Goal: Browse casually: Explore the website without a specific task or goal

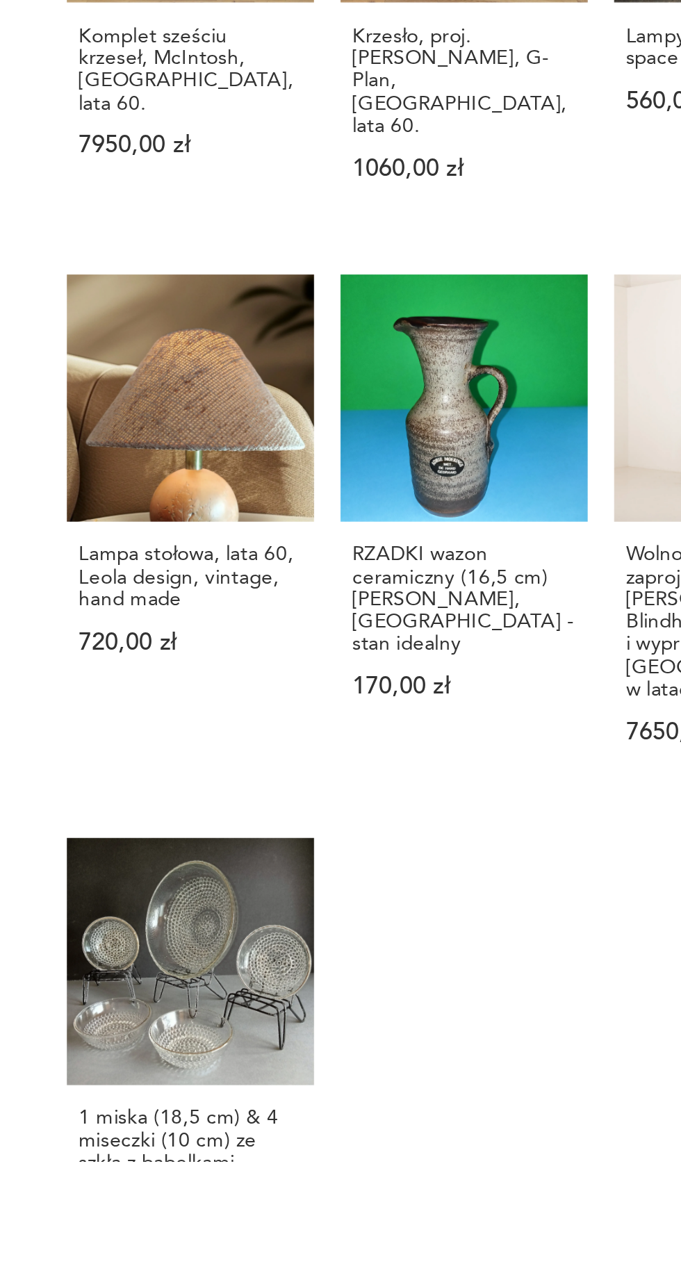
scroll to position [482, 0]
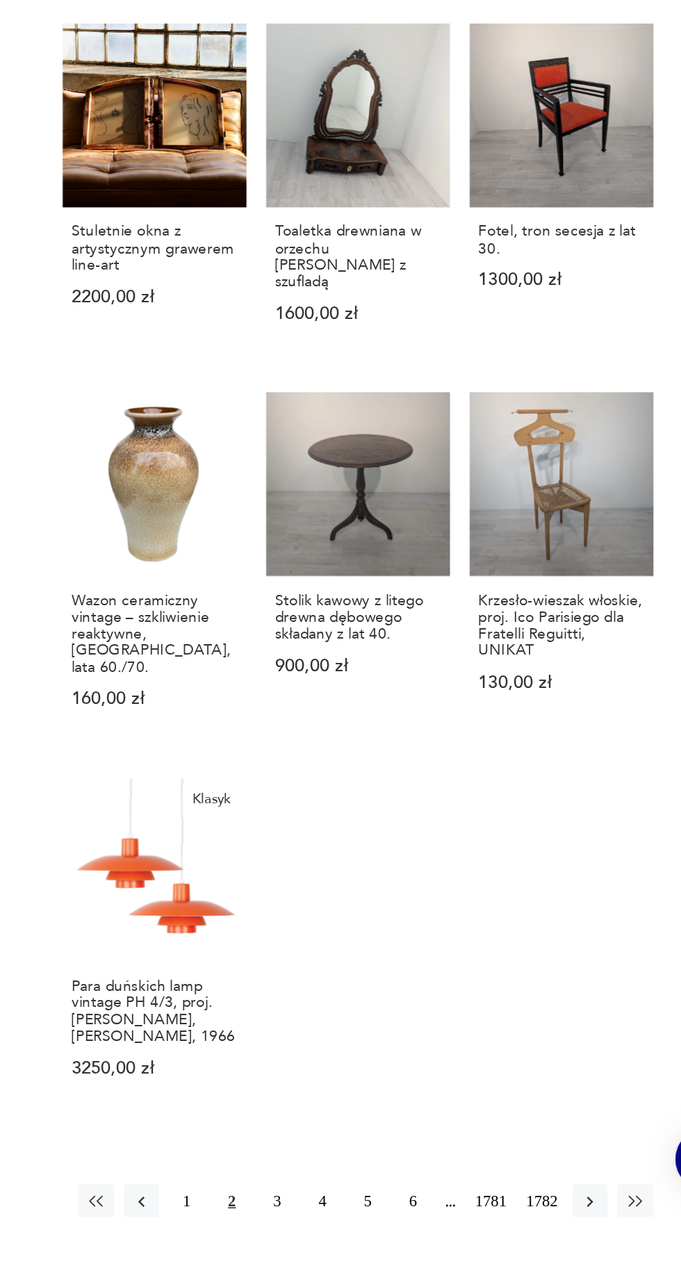
scroll to position [705, 0]
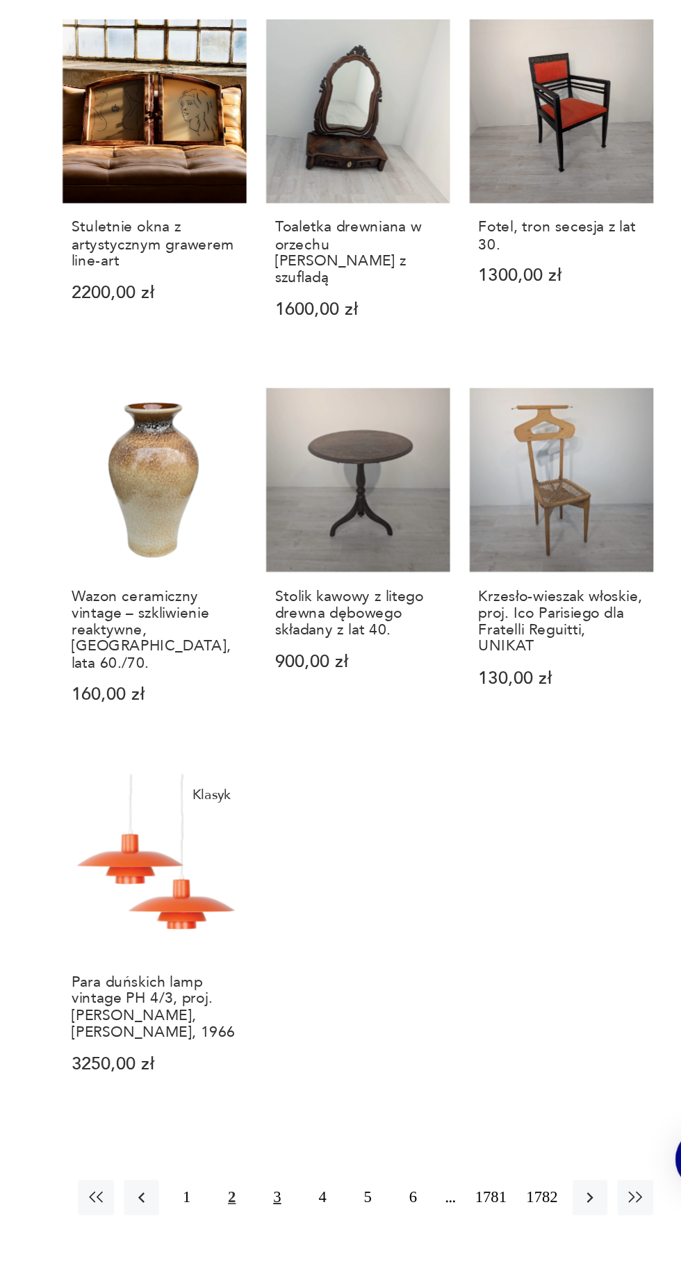
click at [376, 1250] on button "3" at bounding box center [381, 1261] width 22 height 22
